Goal: Information Seeking & Learning: Compare options

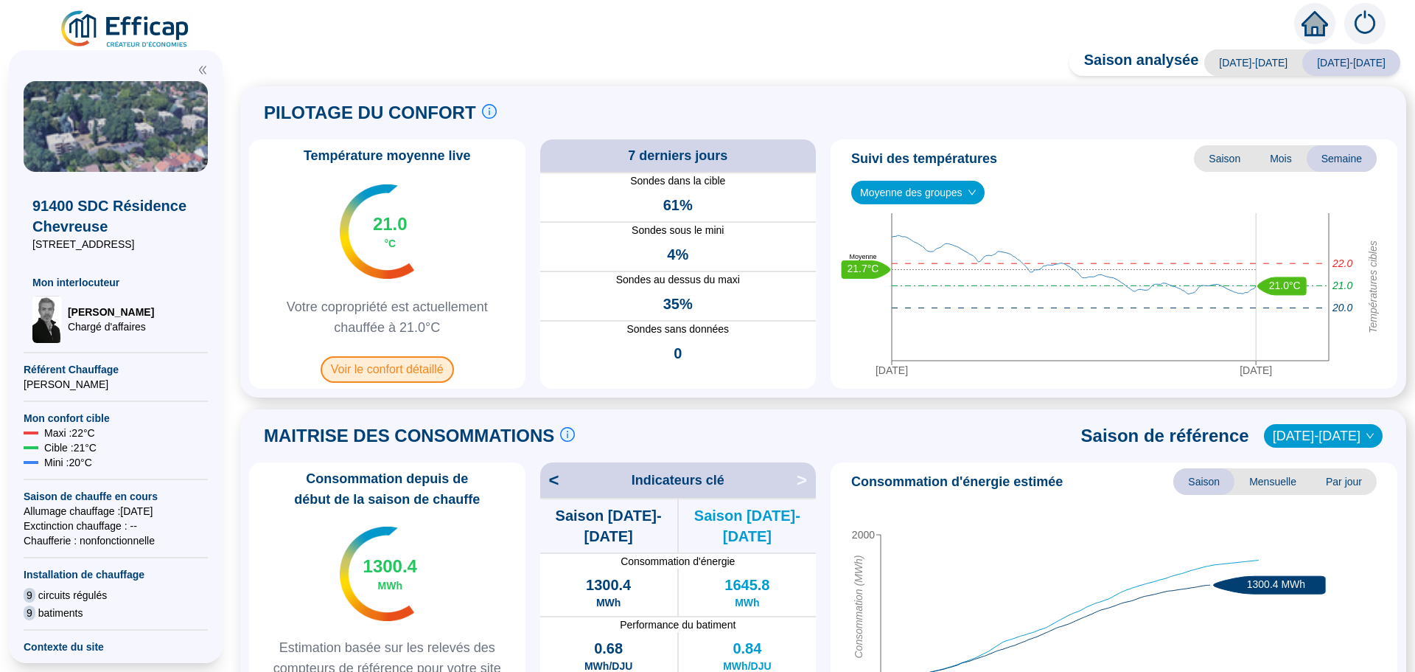
click at [396, 365] on span "Voir le confort détaillé" at bounding box center [387, 369] width 133 height 27
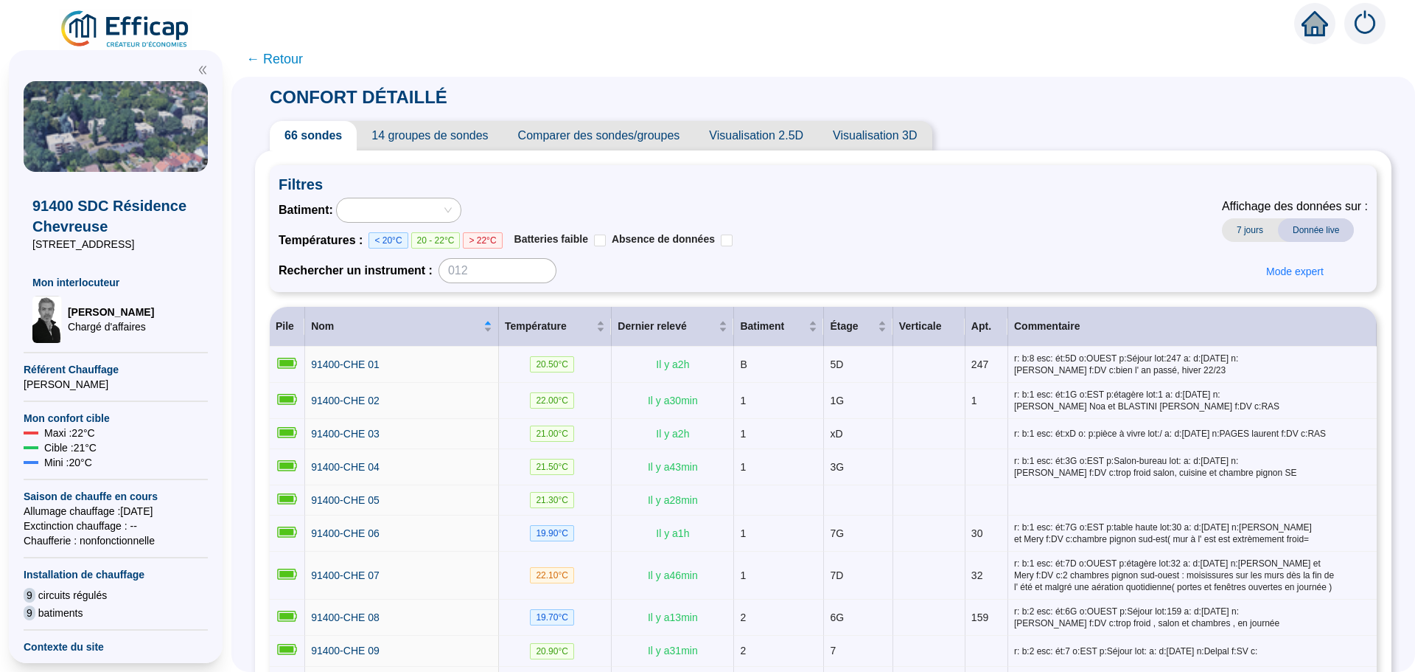
click at [645, 143] on span "Comparer des sondes/groupes" at bounding box center [599, 135] width 192 height 29
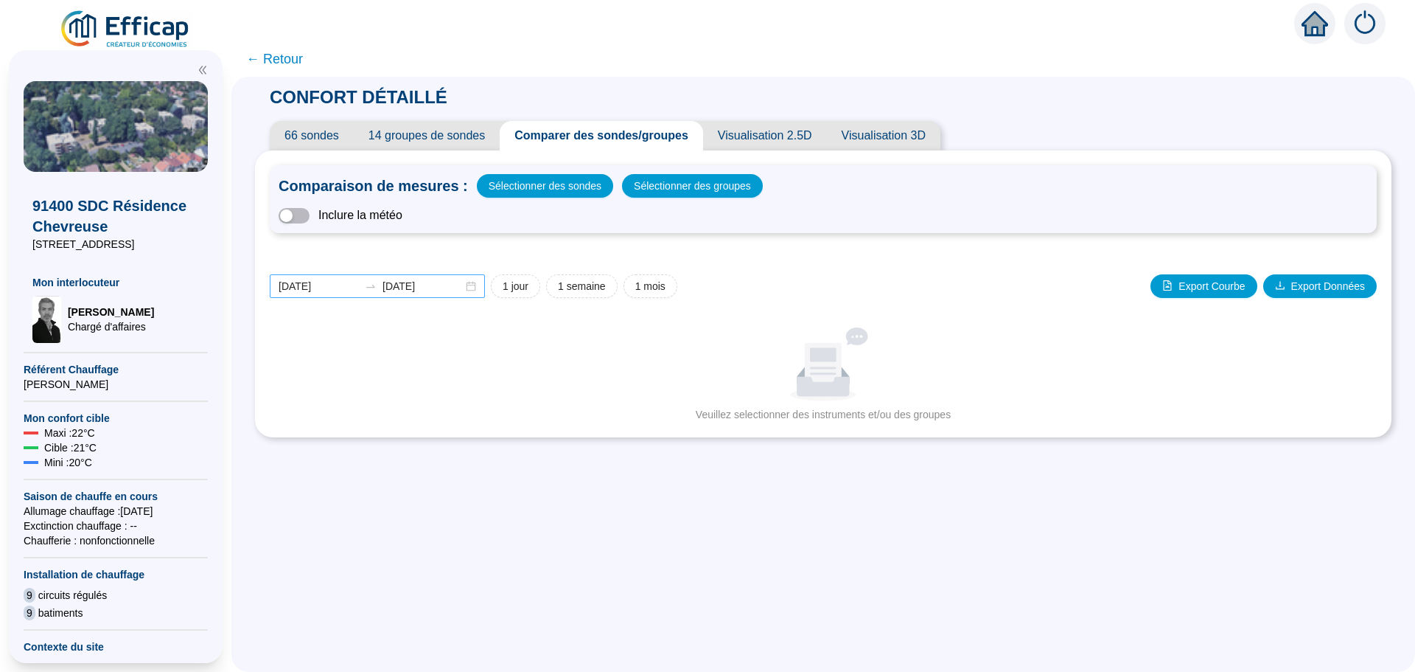
click at [481, 286] on div "[DATE] [DATE]" at bounding box center [377, 286] width 215 height 24
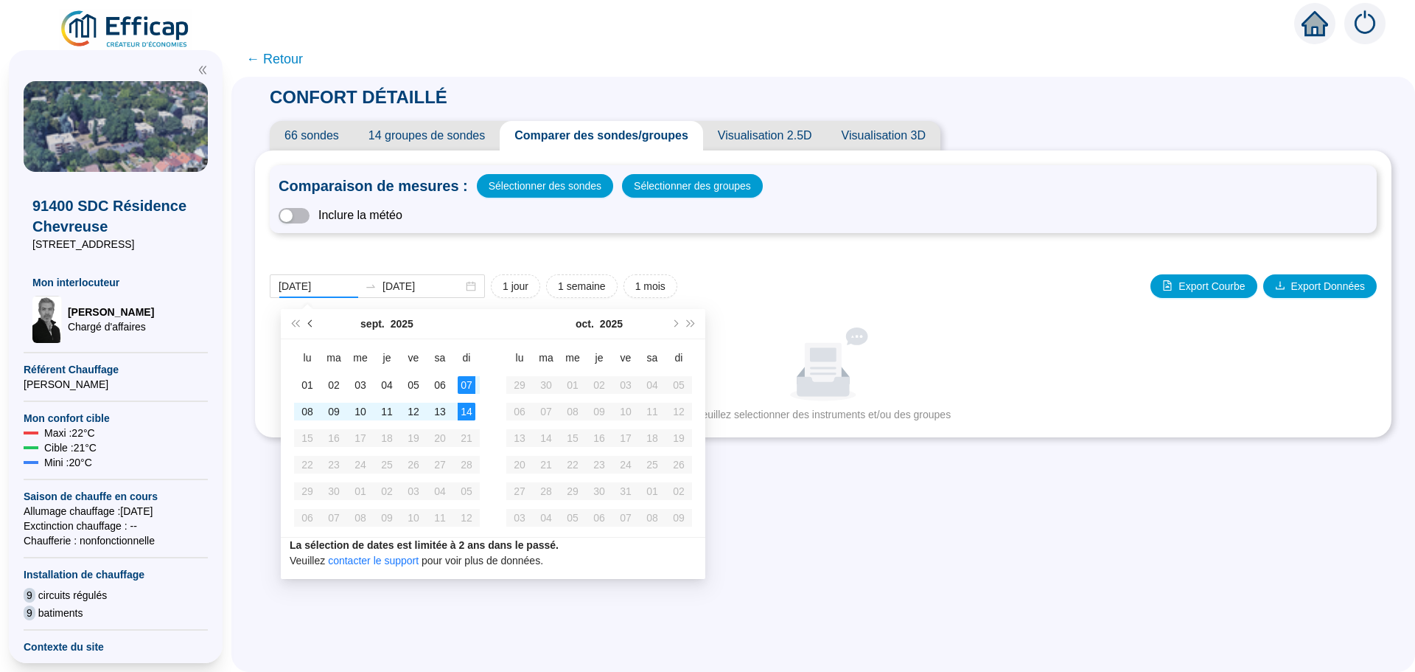
click at [313, 329] on button "Mois précédent (PageUp)" at bounding box center [311, 323] width 16 height 29
click at [312, 327] on button "Mois précédent (PageUp)" at bounding box center [311, 323] width 16 height 29
click at [675, 321] on span "Mois suivant (PageDown)" at bounding box center [674, 323] width 7 height 7
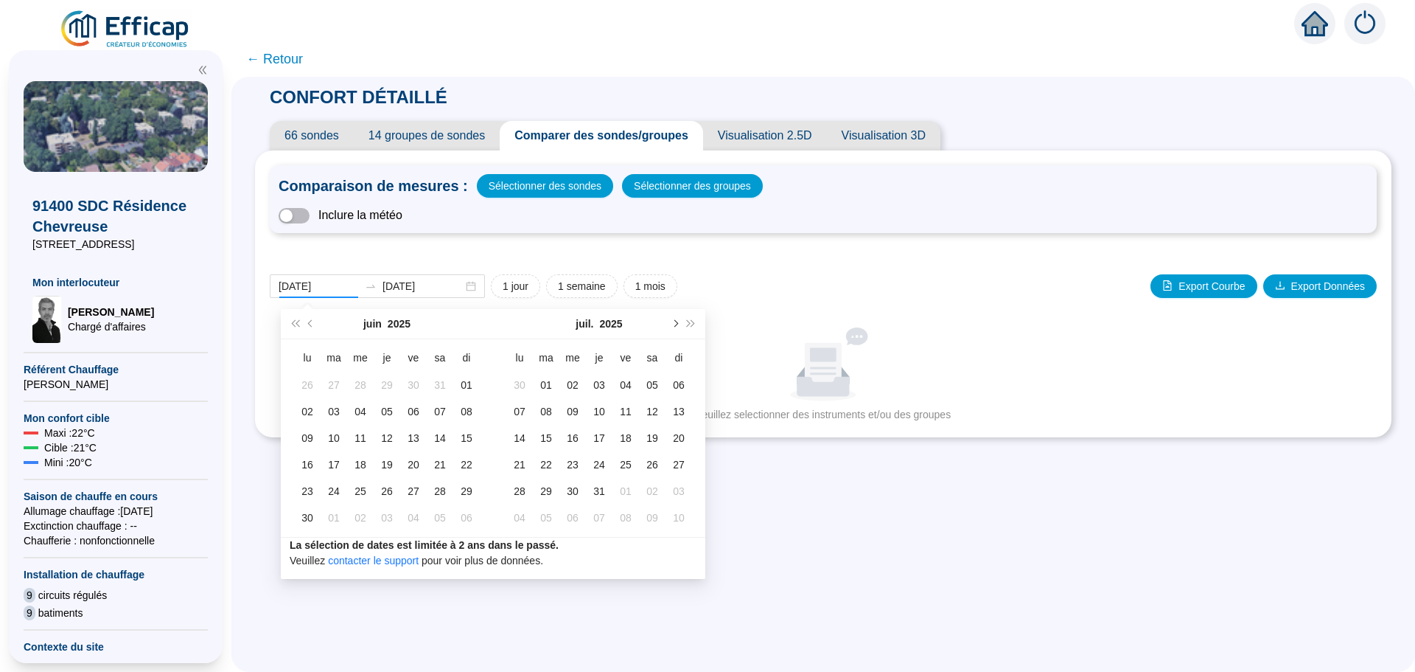
click at [675, 321] on span "Mois suivant (PageDown)" at bounding box center [674, 323] width 7 height 7
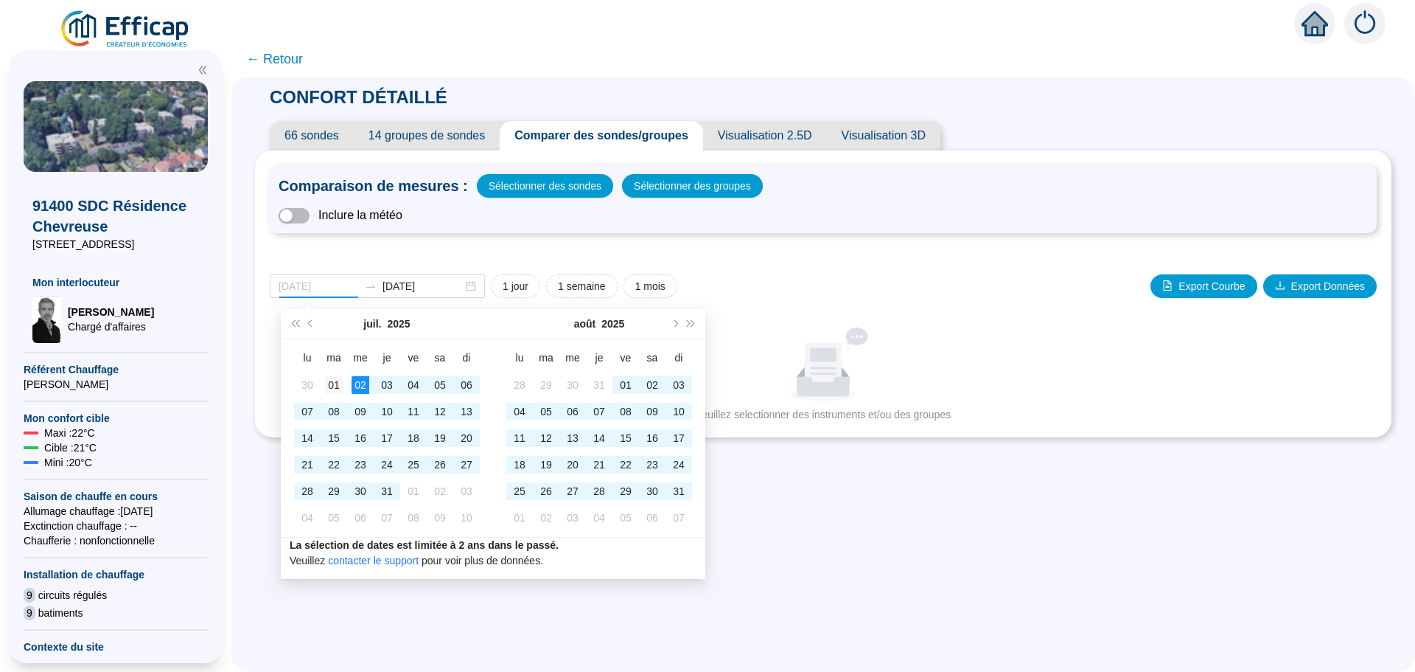
type input "[DATE]"
click at [340, 384] on div "01" at bounding box center [334, 385] width 18 height 18
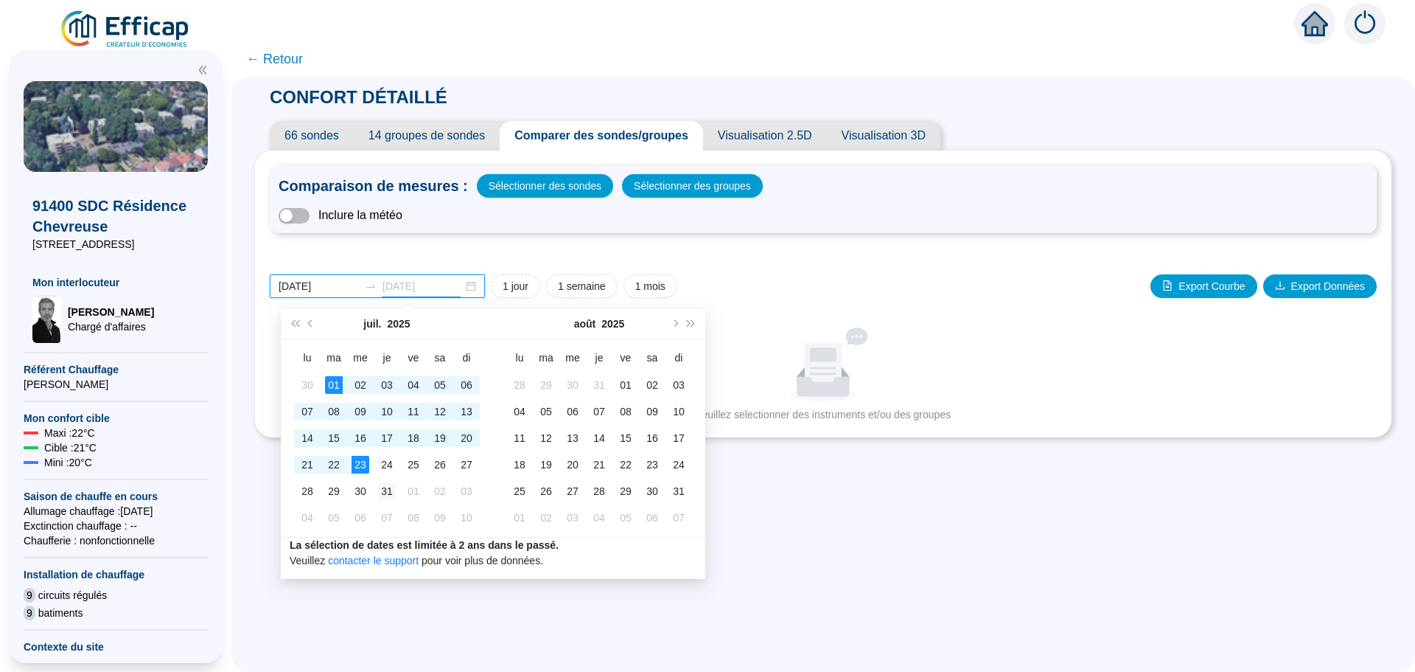
type input "[DATE]"
click at [384, 491] on div "31" at bounding box center [387, 491] width 18 height 18
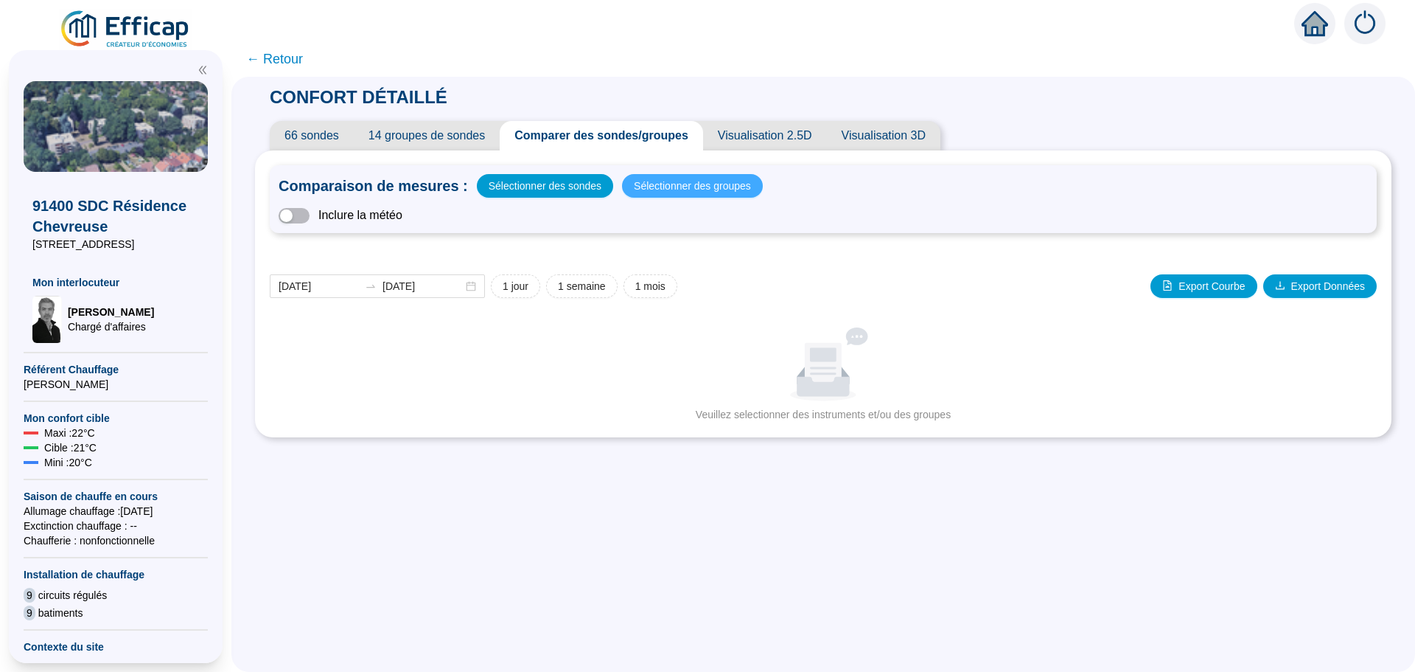
click at [658, 192] on span "Sélectionner des groupes" at bounding box center [692, 185] width 117 height 21
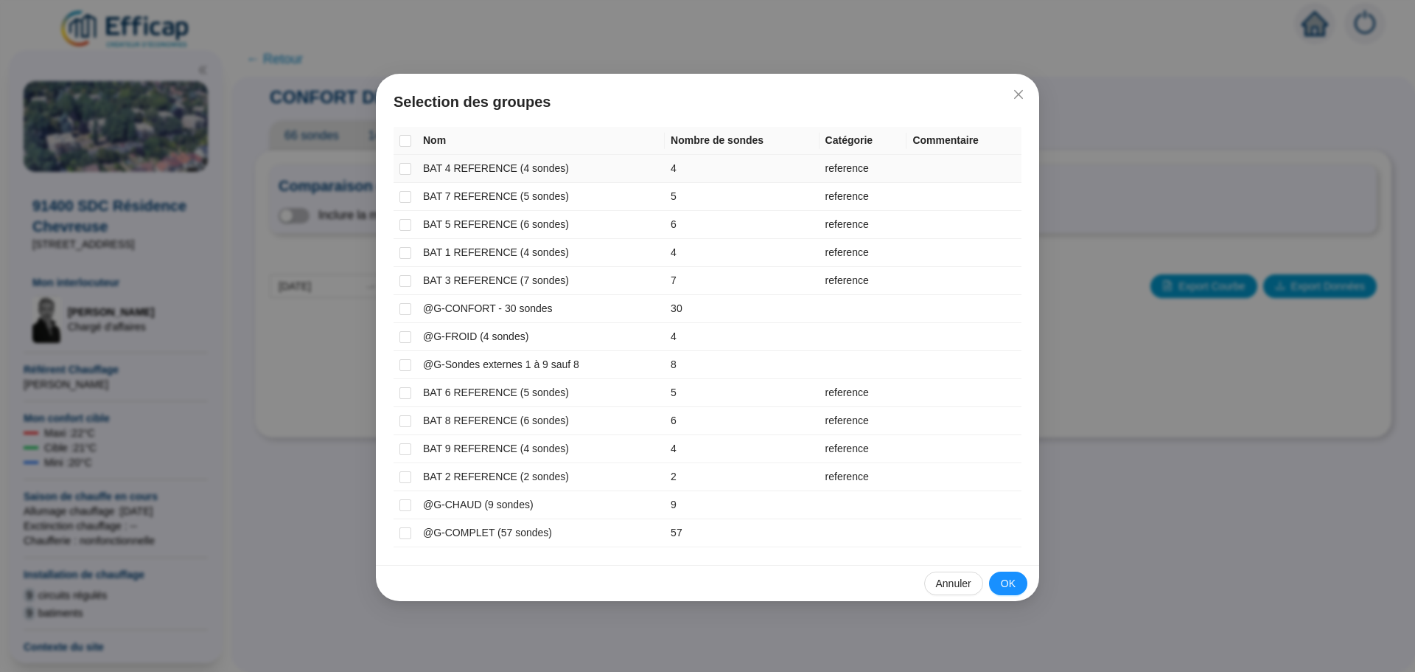
drag, startPoint x: 405, startPoint y: 169, endPoint x: 401, endPoint y: 186, distance: 17.3
click at [405, 170] on input "checkbox" at bounding box center [406, 169] width 12 height 12
checkbox input "true"
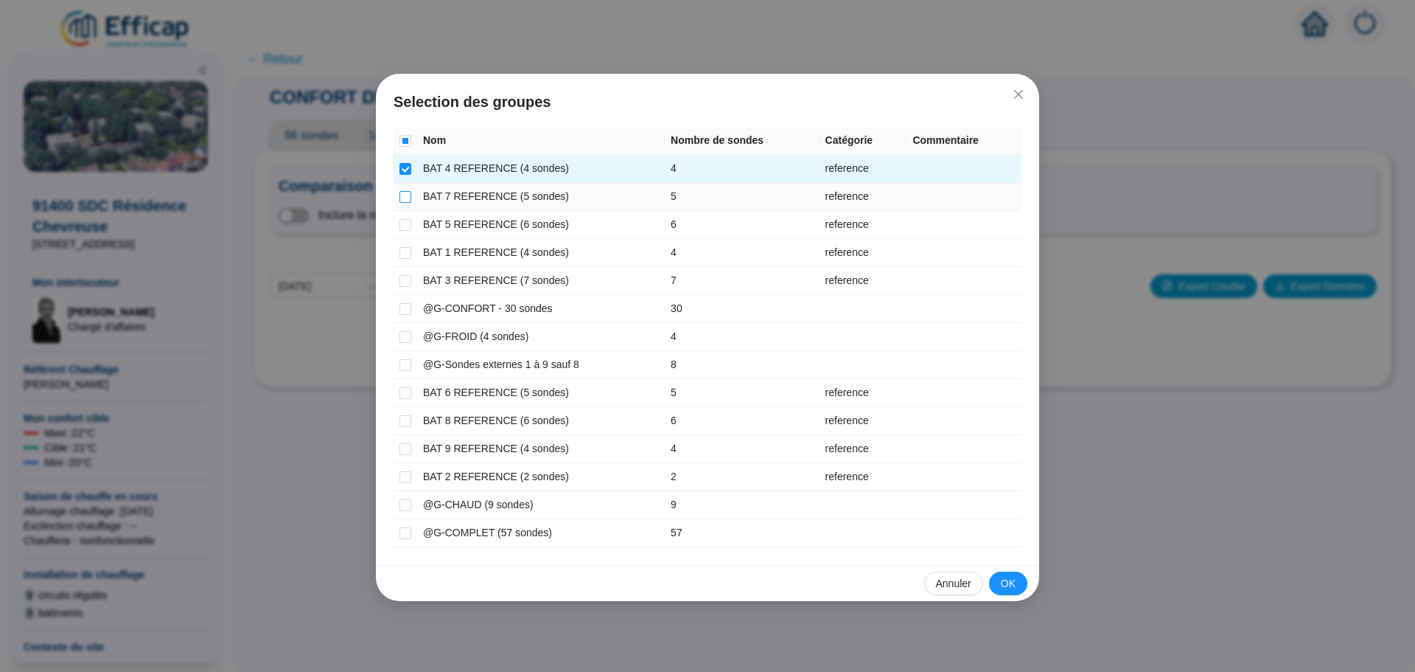
click at [408, 194] on input "checkbox" at bounding box center [406, 197] width 12 height 12
checkbox input "true"
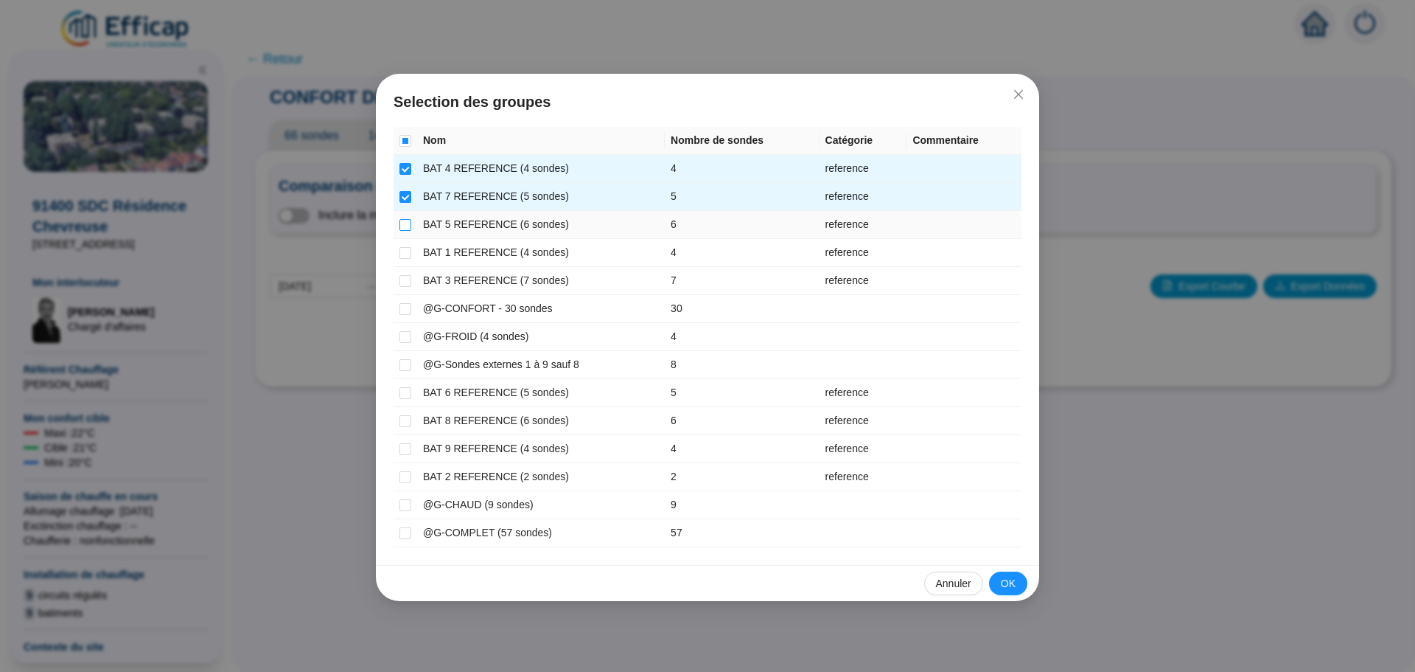
click at [408, 225] on input "checkbox" at bounding box center [406, 225] width 12 height 12
checkbox input "true"
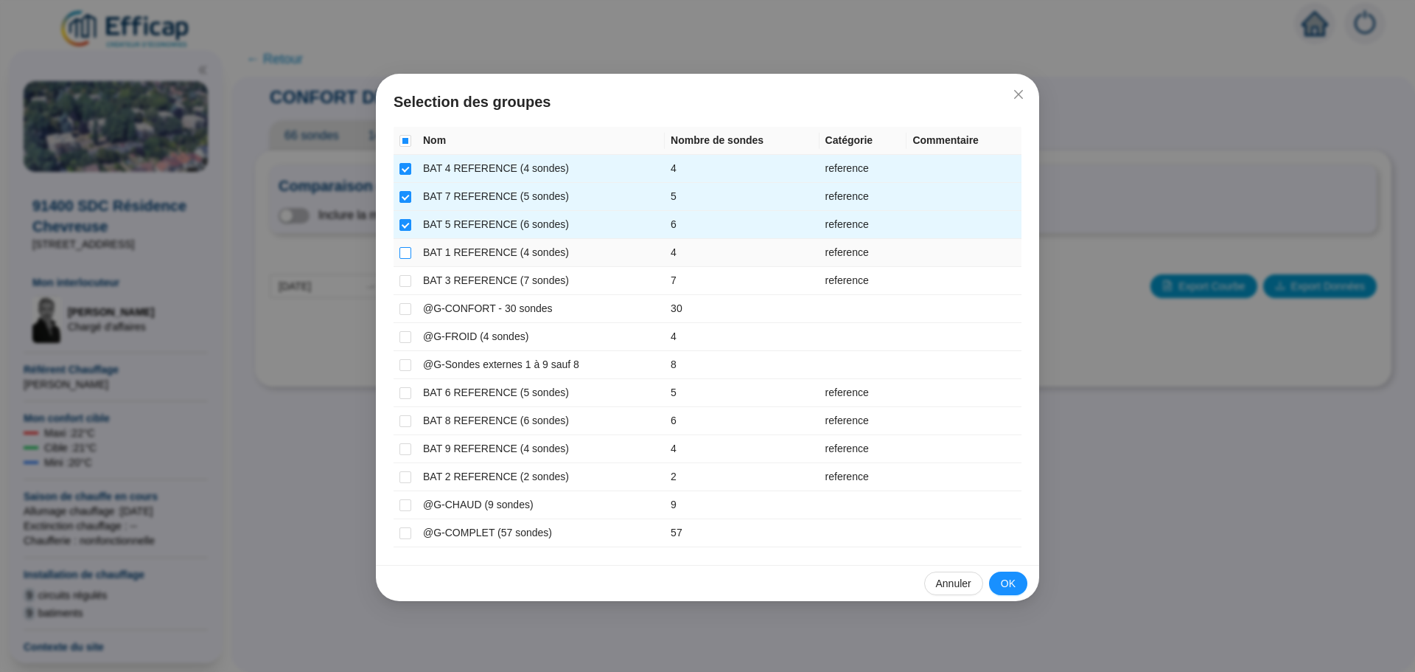
click at [409, 250] on input "checkbox" at bounding box center [406, 253] width 12 height 12
checkbox input "true"
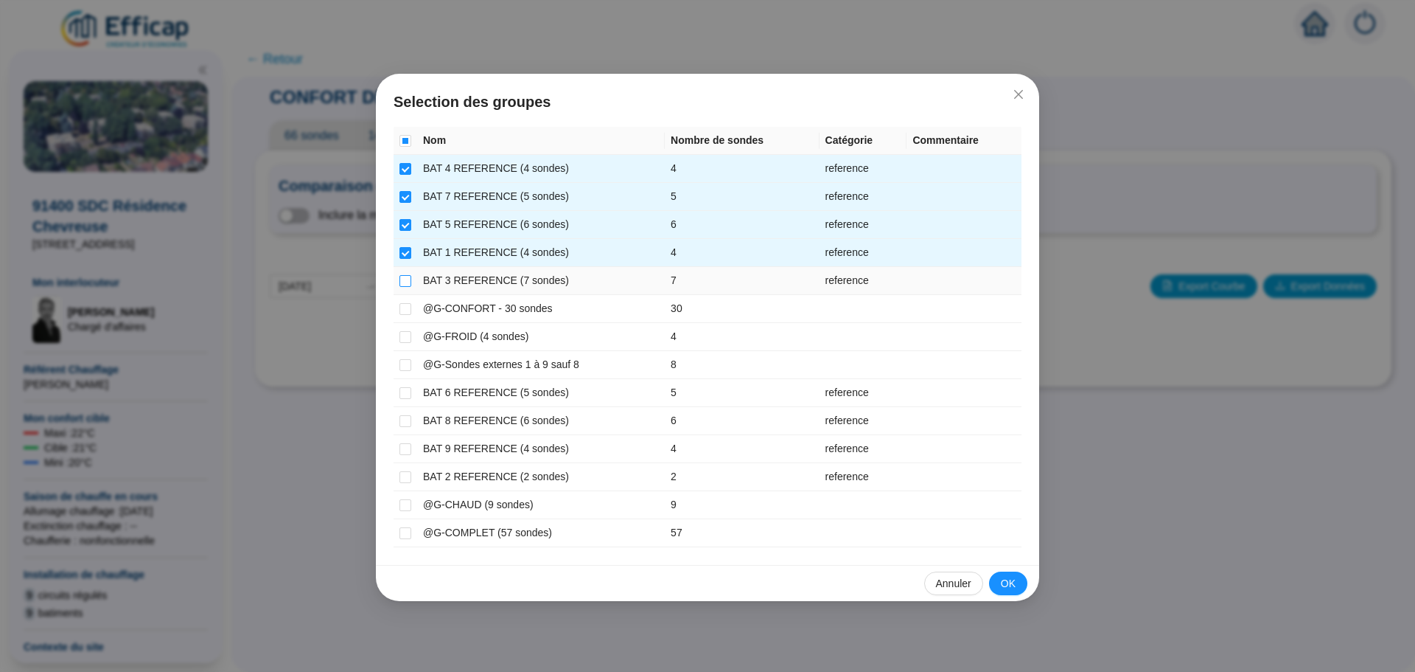
click at [407, 283] on input "checkbox" at bounding box center [406, 281] width 12 height 12
checkbox input "true"
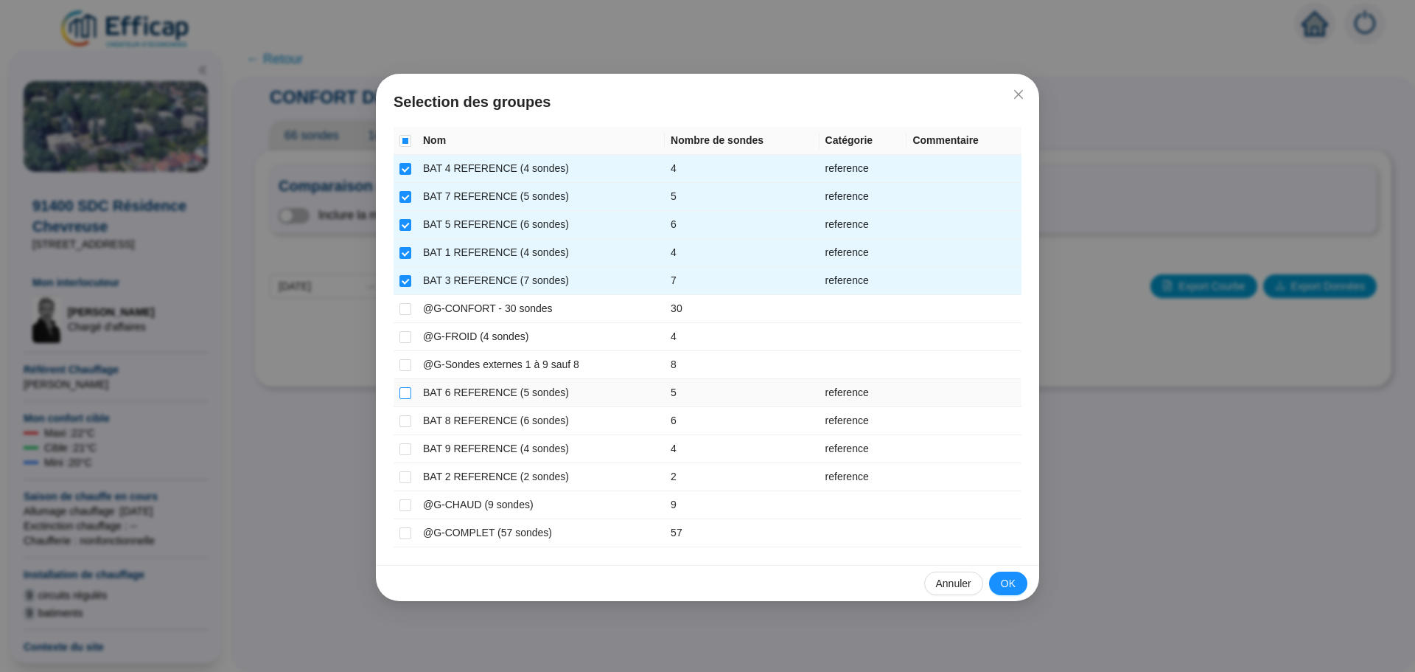
click at [402, 394] on input "checkbox" at bounding box center [406, 393] width 12 height 12
checkbox input "true"
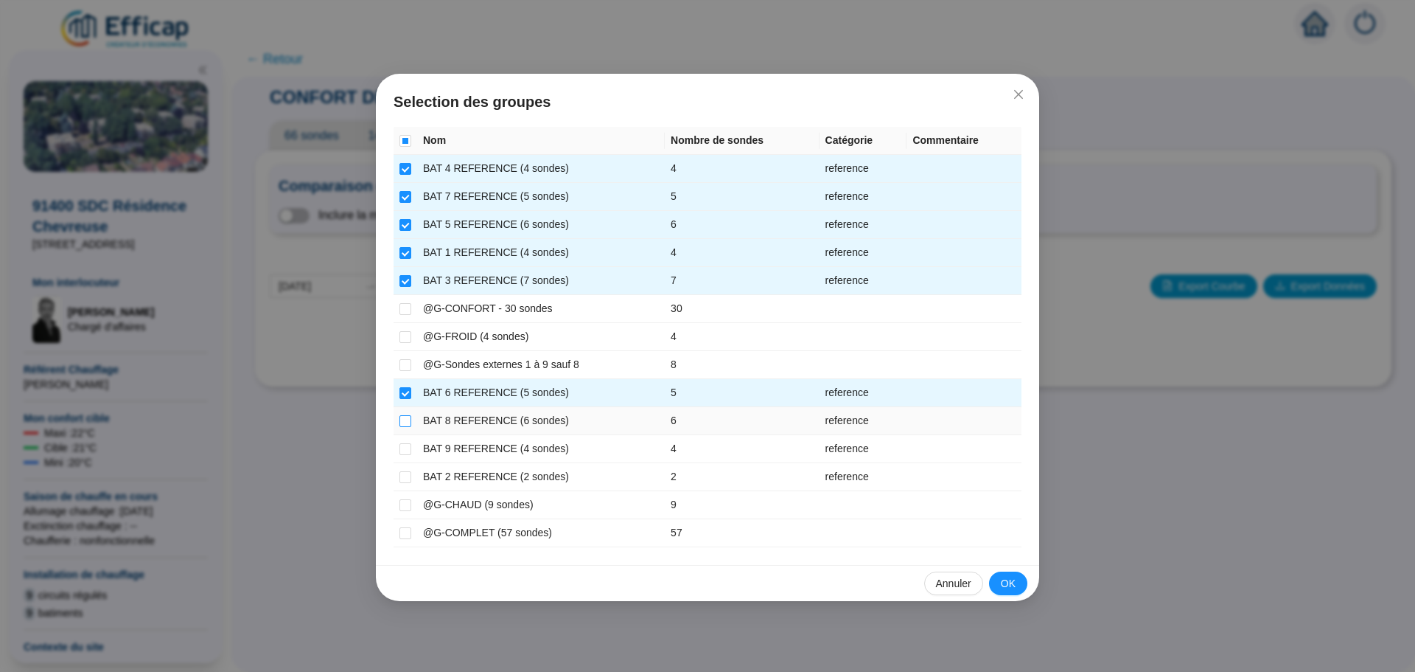
click at [405, 421] on input "checkbox" at bounding box center [406, 421] width 12 height 12
checkbox input "true"
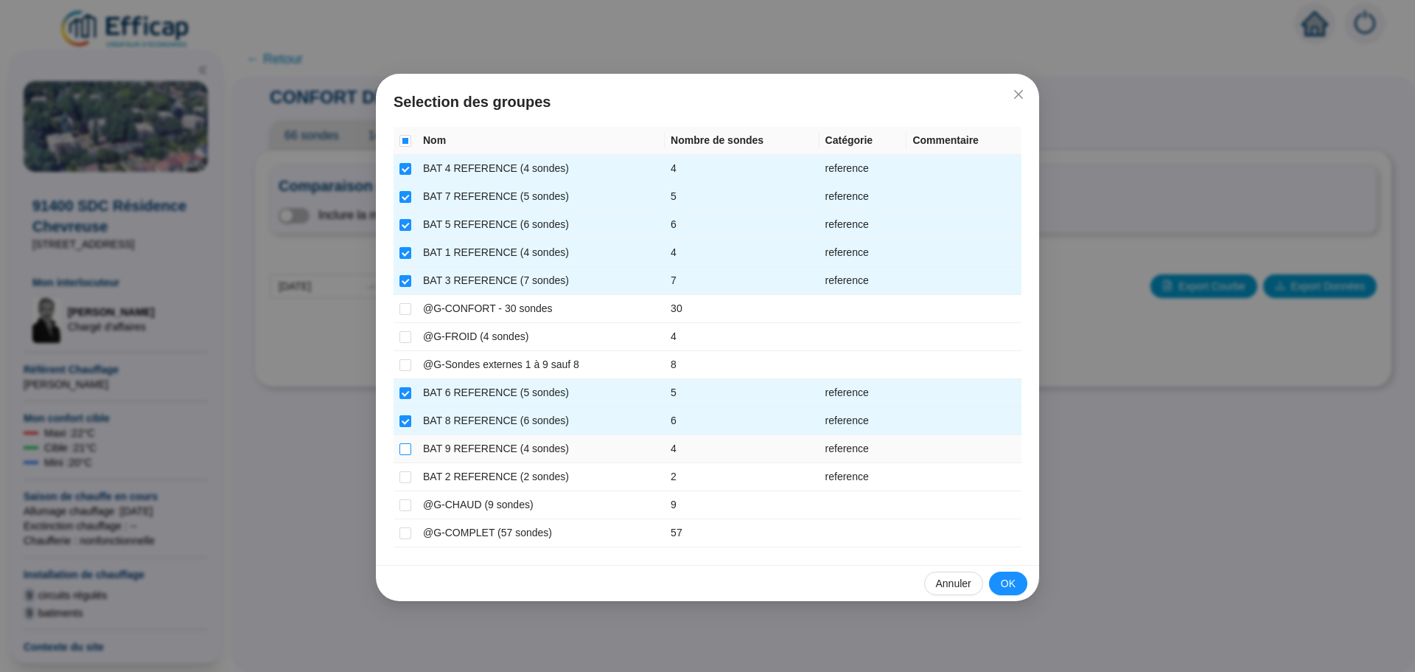
click at [405, 449] on input "checkbox" at bounding box center [406, 449] width 12 height 12
checkbox input "true"
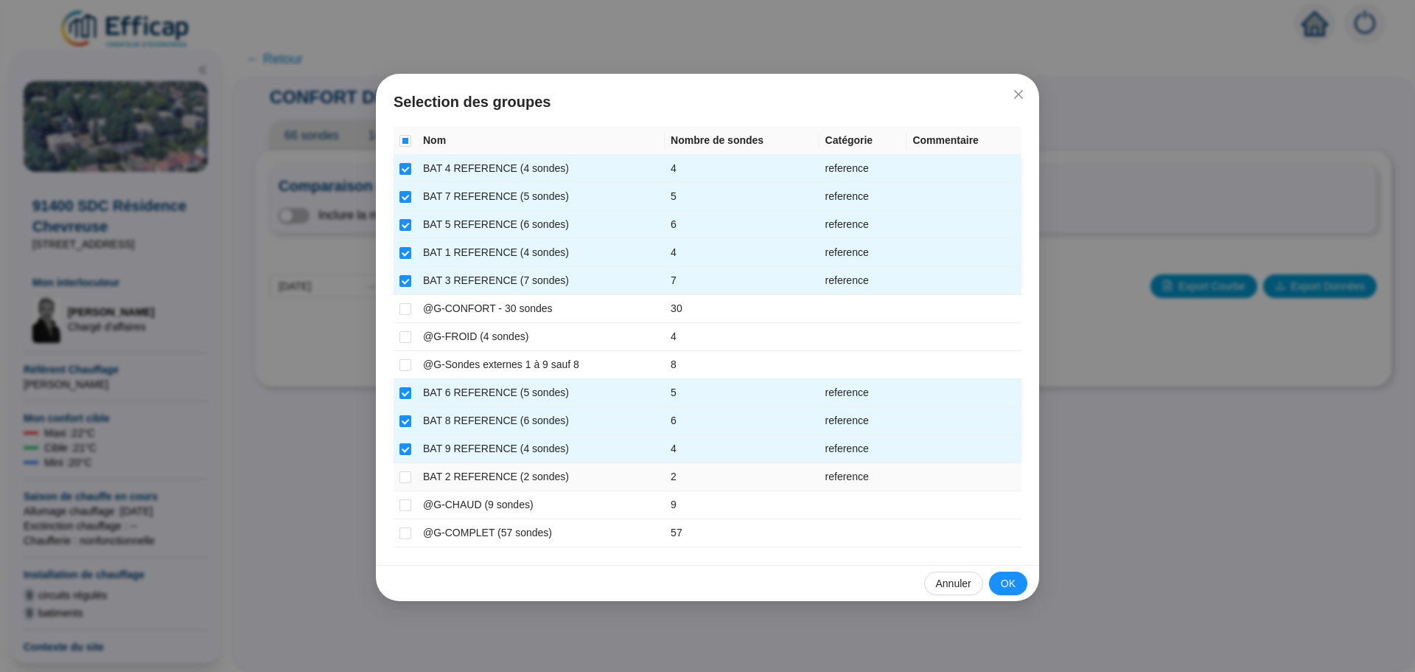
drag, startPoint x: 400, startPoint y: 474, endPoint x: 444, endPoint y: 506, distance: 54.4
click at [400, 475] on input "checkbox" at bounding box center [406, 477] width 12 height 12
checkbox input "true"
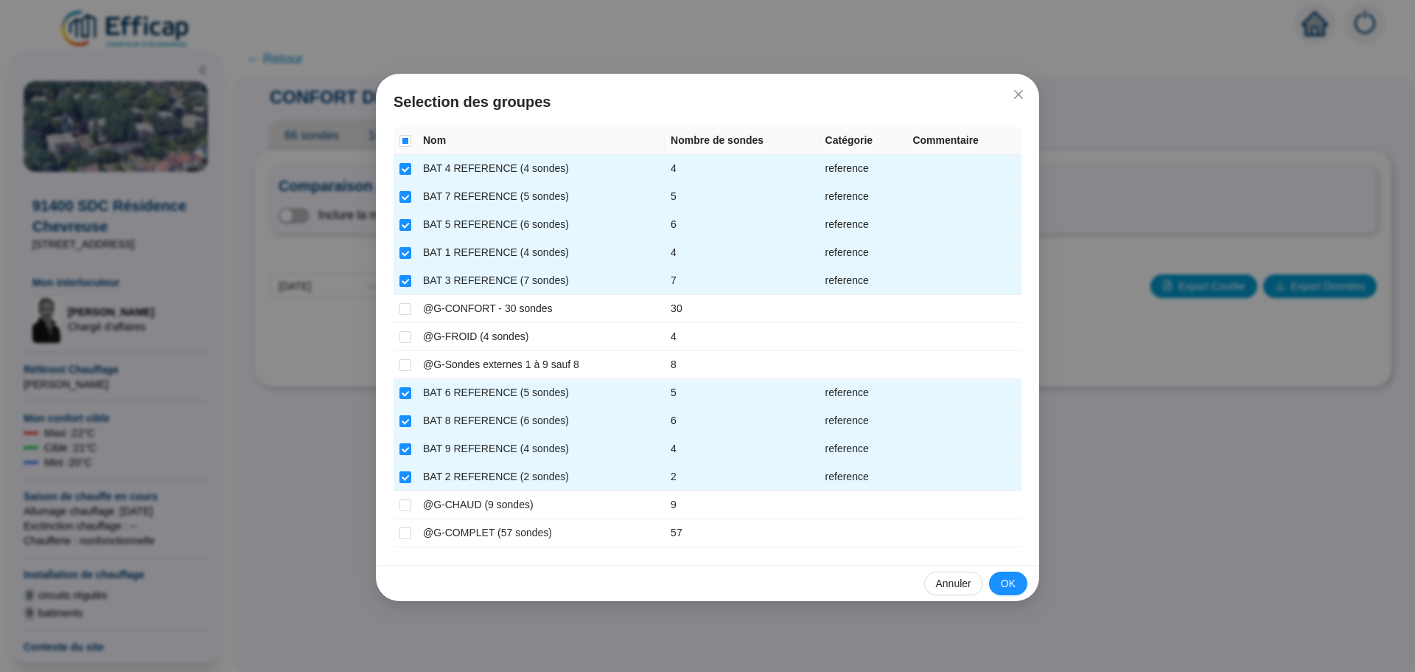
click at [1002, 583] on span "OK" at bounding box center [1008, 583] width 15 height 15
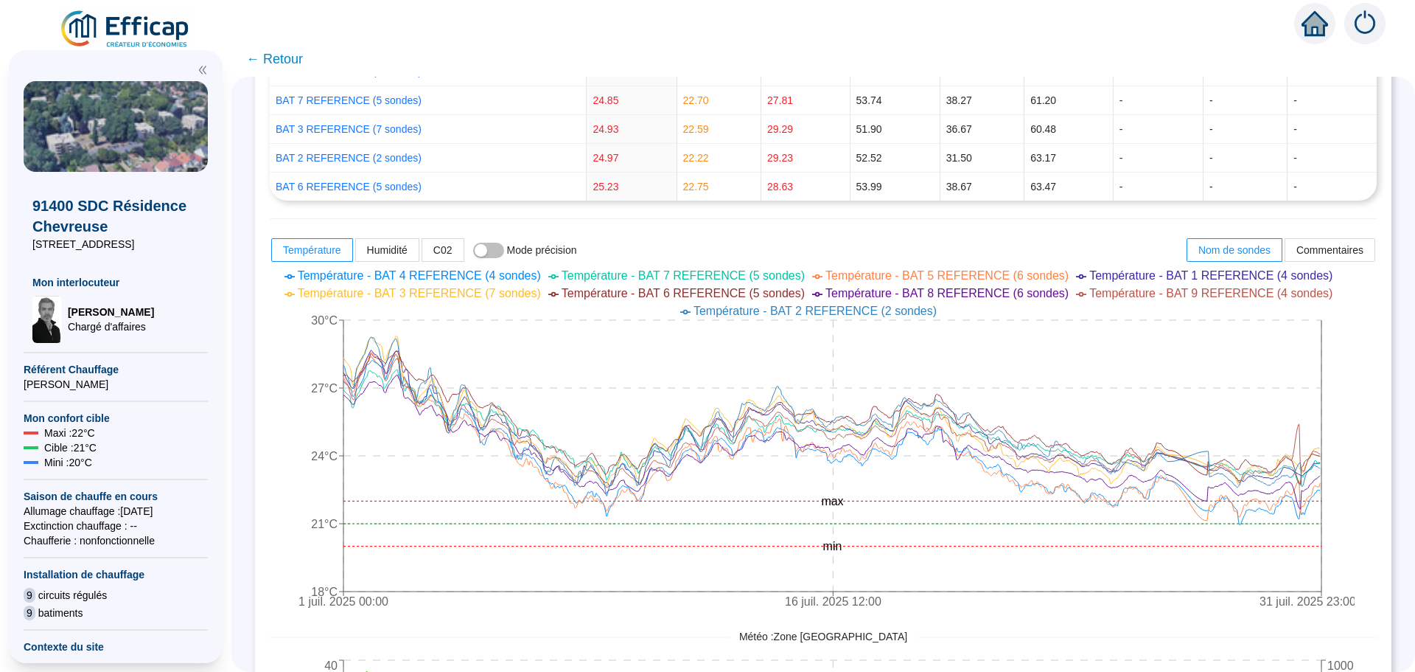
scroll to position [442, 0]
